Goal: Find contact information: Find contact information

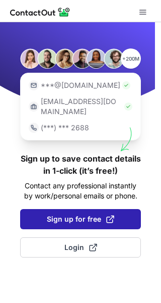
click at [43, 209] on button "Sign up for free" at bounding box center [80, 219] width 121 height 20
click at [71, 214] on span "Sign up for free" at bounding box center [81, 219] width 68 height 10
click at [113, 215] on span at bounding box center [110, 219] width 8 height 8
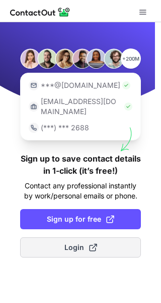
click at [95, 243] on span at bounding box center [93, 247] width 8 height 8
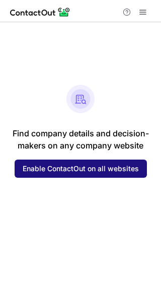
click at [90, 169] on span "Enable ContactOut on all websites" at bounding box center [81, 168] width 117 height 8
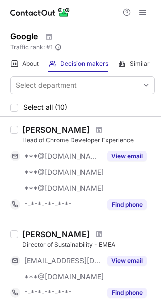
click at [103, 86] on div "Select department" at bounding box center [75, 85] width 128 height 16
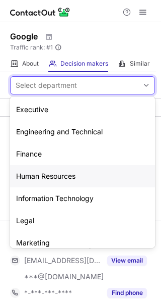
click at [69, 173] on div "Human Resources" at bounding box center [82, 176] width 145 height 22
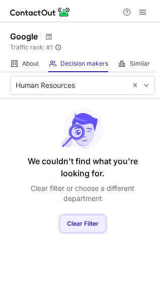
click at [82, 223] on span "Clear Filter" at bounding box center [83, 223] width 32 height 8
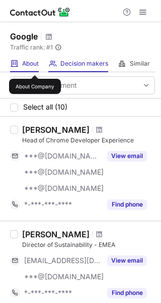
click at [35, 66] on span "About" at bounding box center [30, 64] width 17 height 8
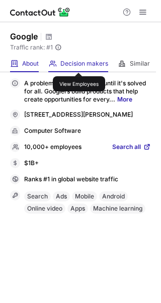
click at [79, 64] on span "Decision makers" at bounding box center [85, 64] width 48 height 8
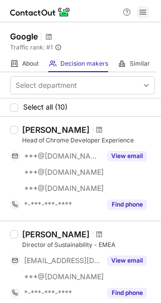
click at [142, 10] on span at bounding box center [143, 12] width 8 height 8
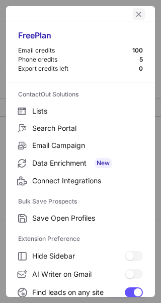
click at [135, 13] on span "left-button" at bounding box center [139, 14] width 8 height 8
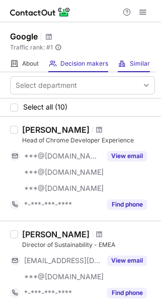
click at [133, 69] on div "Similar Similar Companies" at bounding box center [134, 64] width 32 height 17
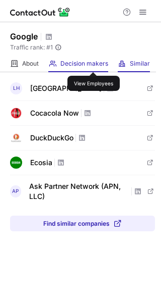
click at [94, 63] on span "Decision makers" at bounding box center [85, 64] width 48 height 8
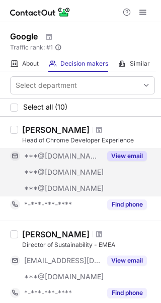
click at [146, 150] on div "View email" at bounding box center [124, 156] width 46 height 16
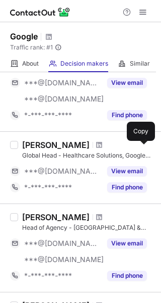
scroll to position [504, 0]
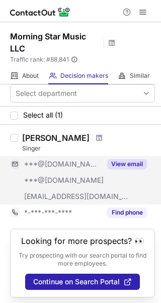
scroll to position [7, 0]
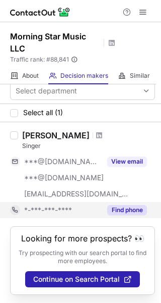
click at [123, 206] on button "Find phone" at bounding box center [127, 210] width 40 height 10
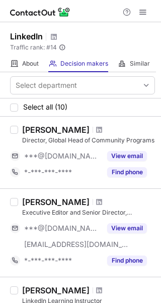
click at [93, 142] on div "Director, Global Head of Community Programs" at bounding box center [88, 140] width 133 height 9
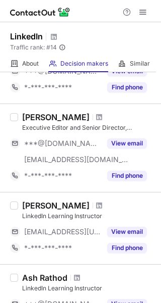
scroll to position [87, 0]
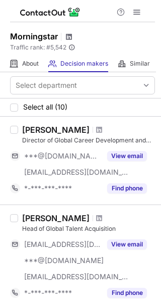
click at [66, 34] on span at bounding box center [69, 37] width 8 height 8
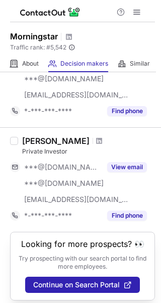
scroll to position [821, 0]
